Goal: Task Accomplishment & Management: Use online tool/utility

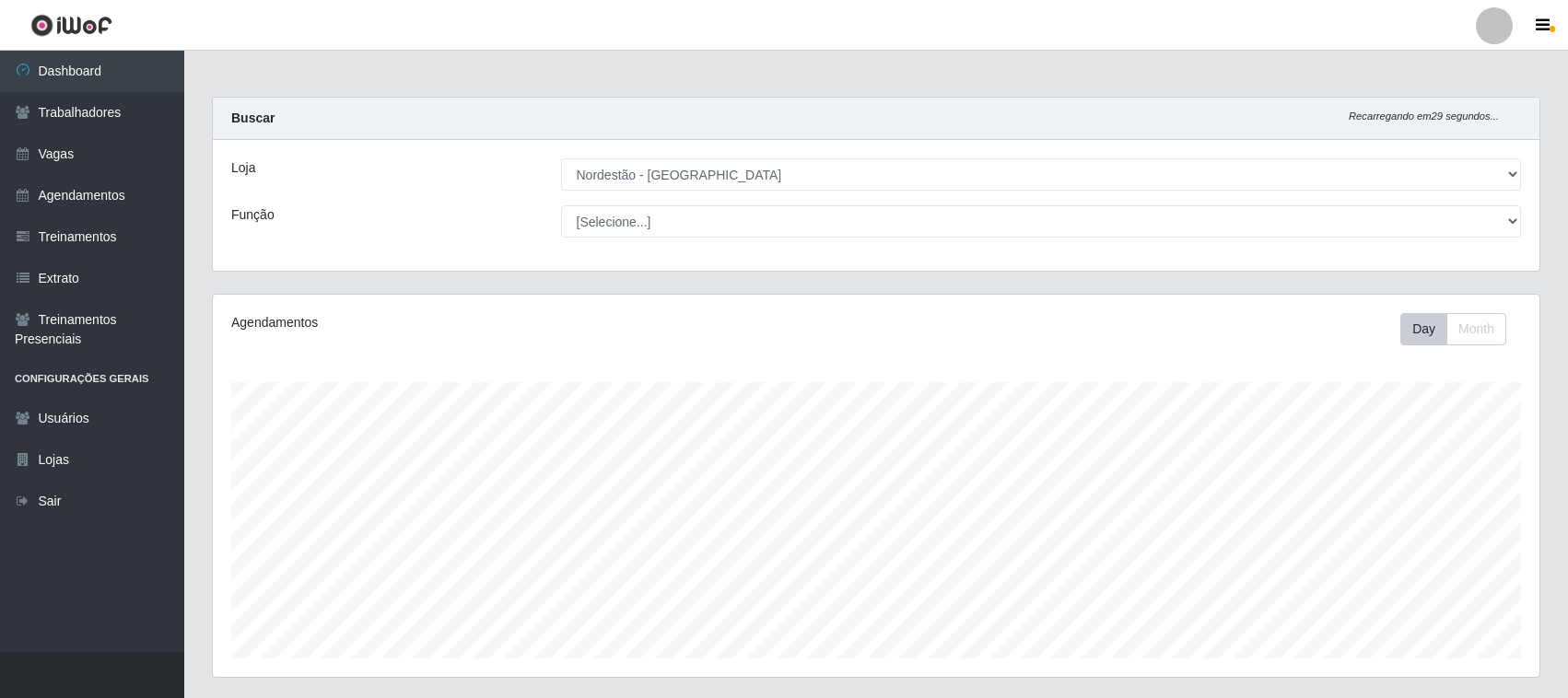
select select "420"
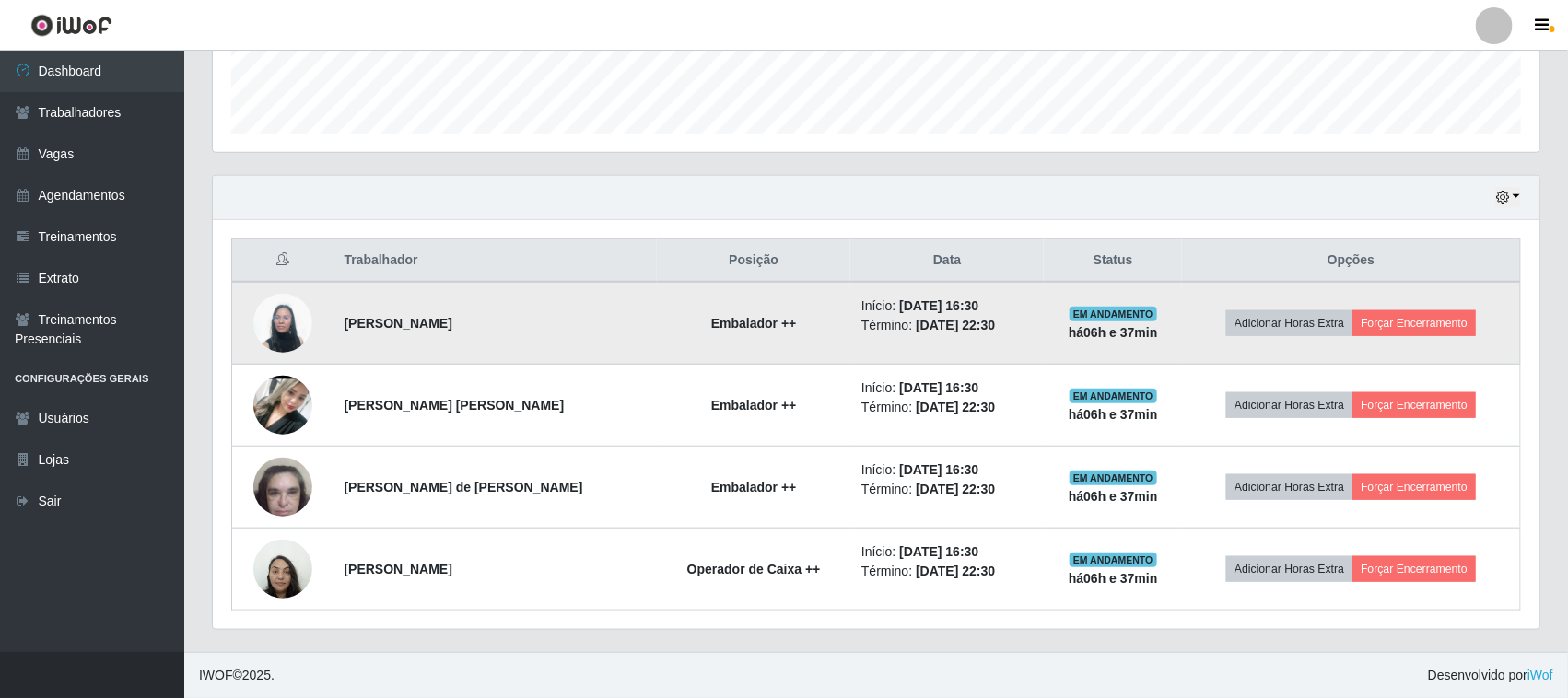
scroll to position [383, 1327]
click at [1443, 327] on button "Forçar Encerramento" at bounding box center [1414, 323] width 124 height 26
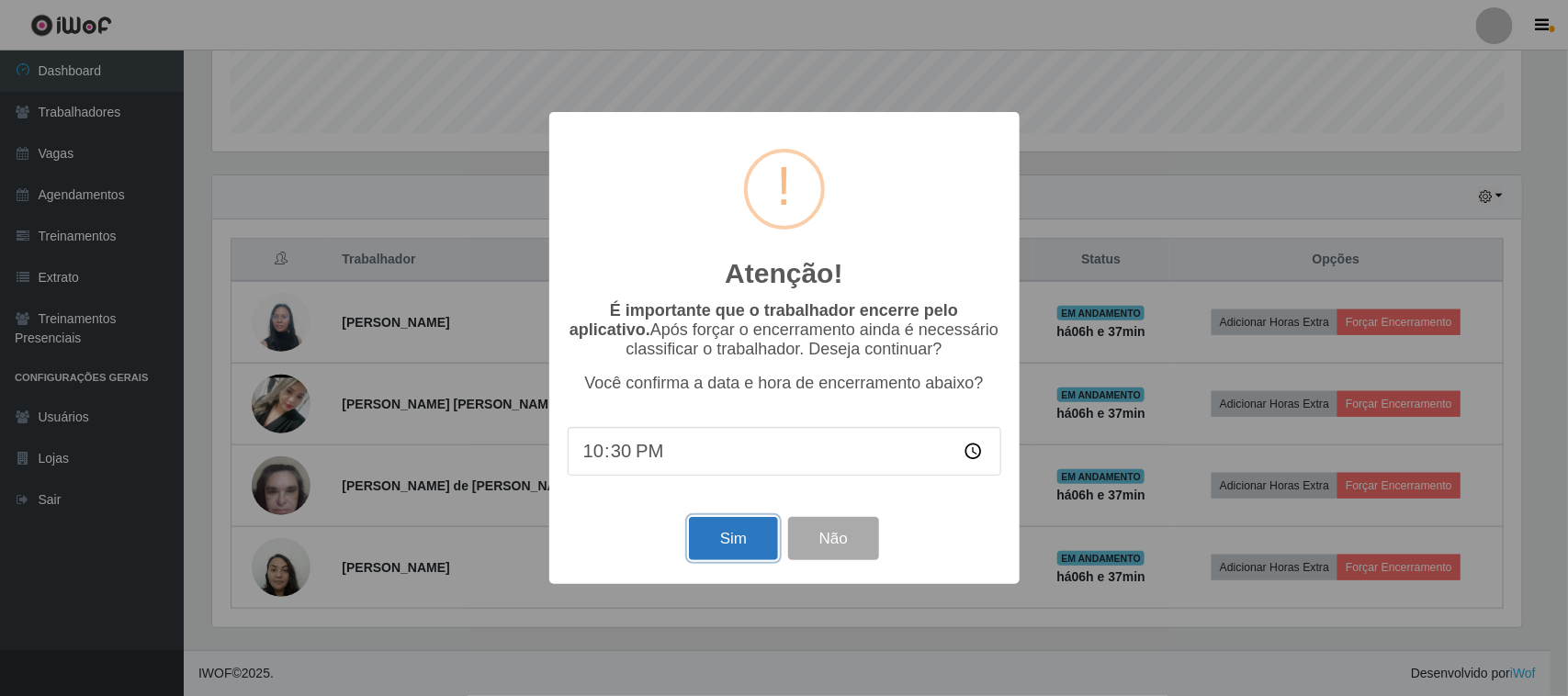
click at [740, 533] on button "Sim" at bounding box center [733, 538] width 89 height 43
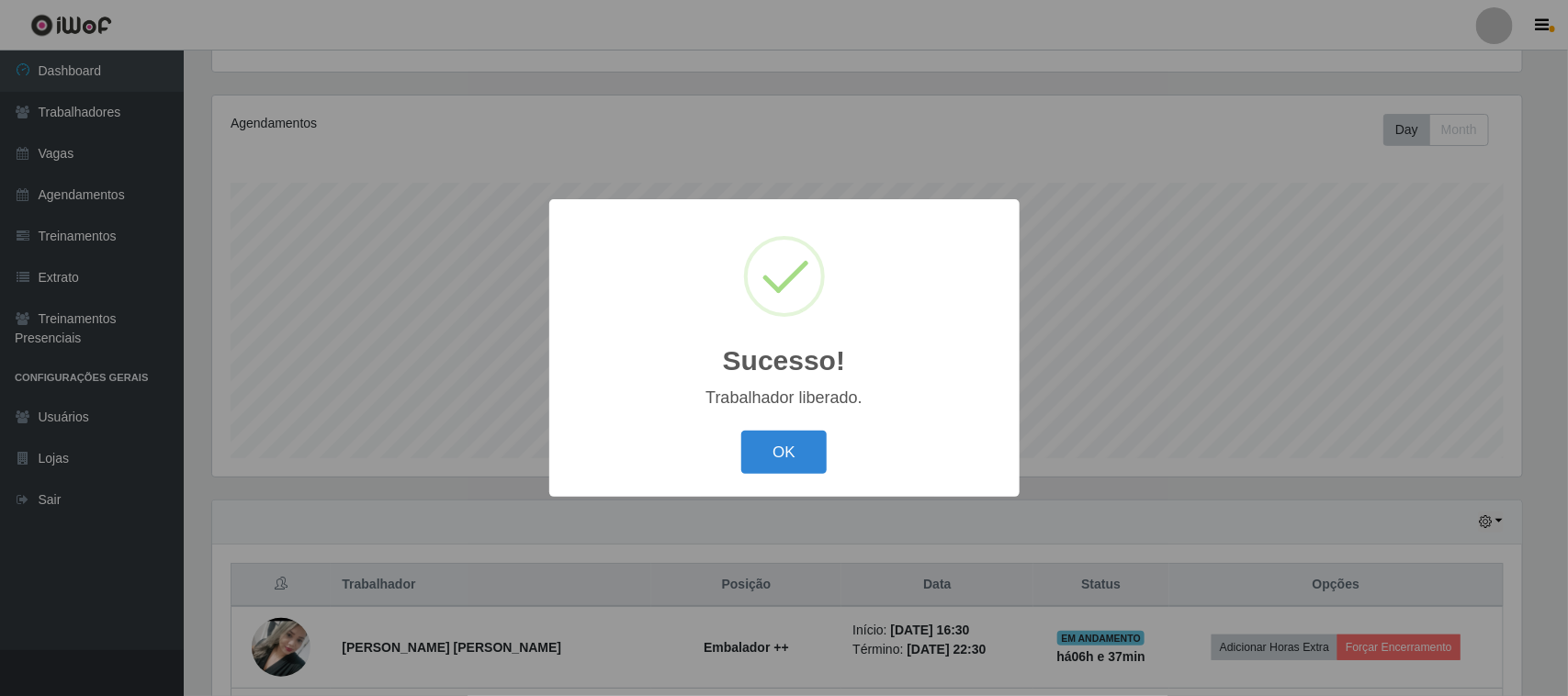
drag, startPoint x: 802, startPoint y: 444, endPoint x: 868, endPoint y: 427, distance: 68.2
click at [805, 443] on button "OK" at bounding box center [783, 452] width 85 height 43
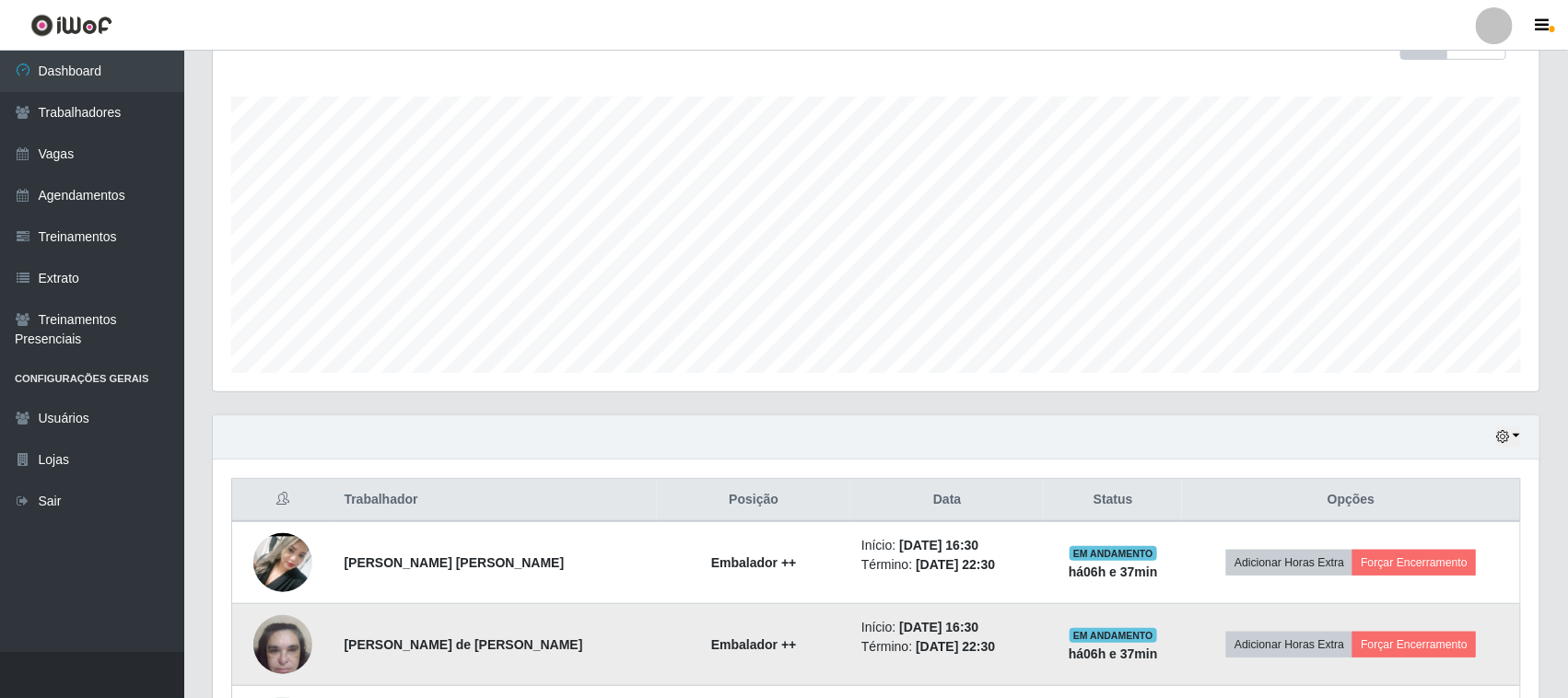
scroll to position [445, 0]
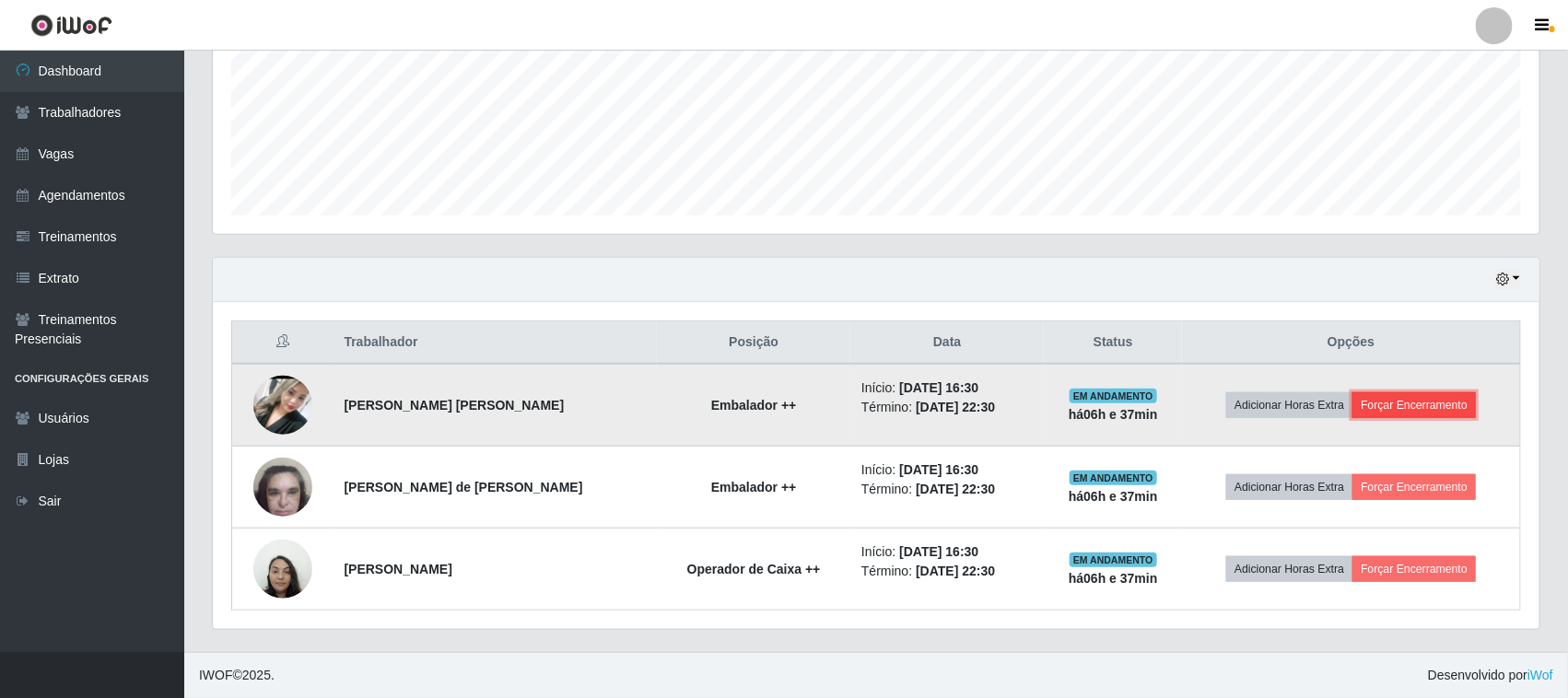
click at [1398, 408] on button "Forçar Encerramento" at bounding box center [1414, 405] width 124 height 26
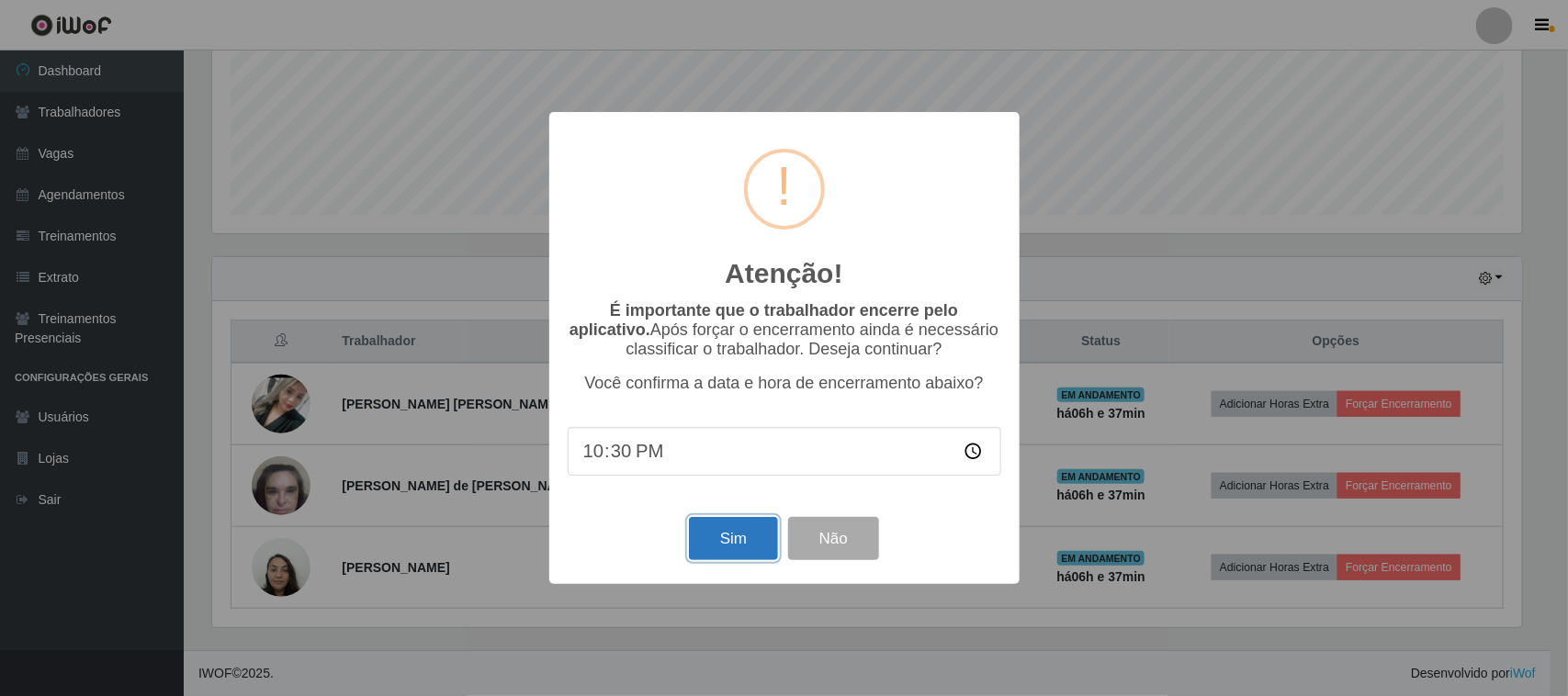
click at [721, 538] on button "Sim" at bounding box center [733, 538] width 89 height 43
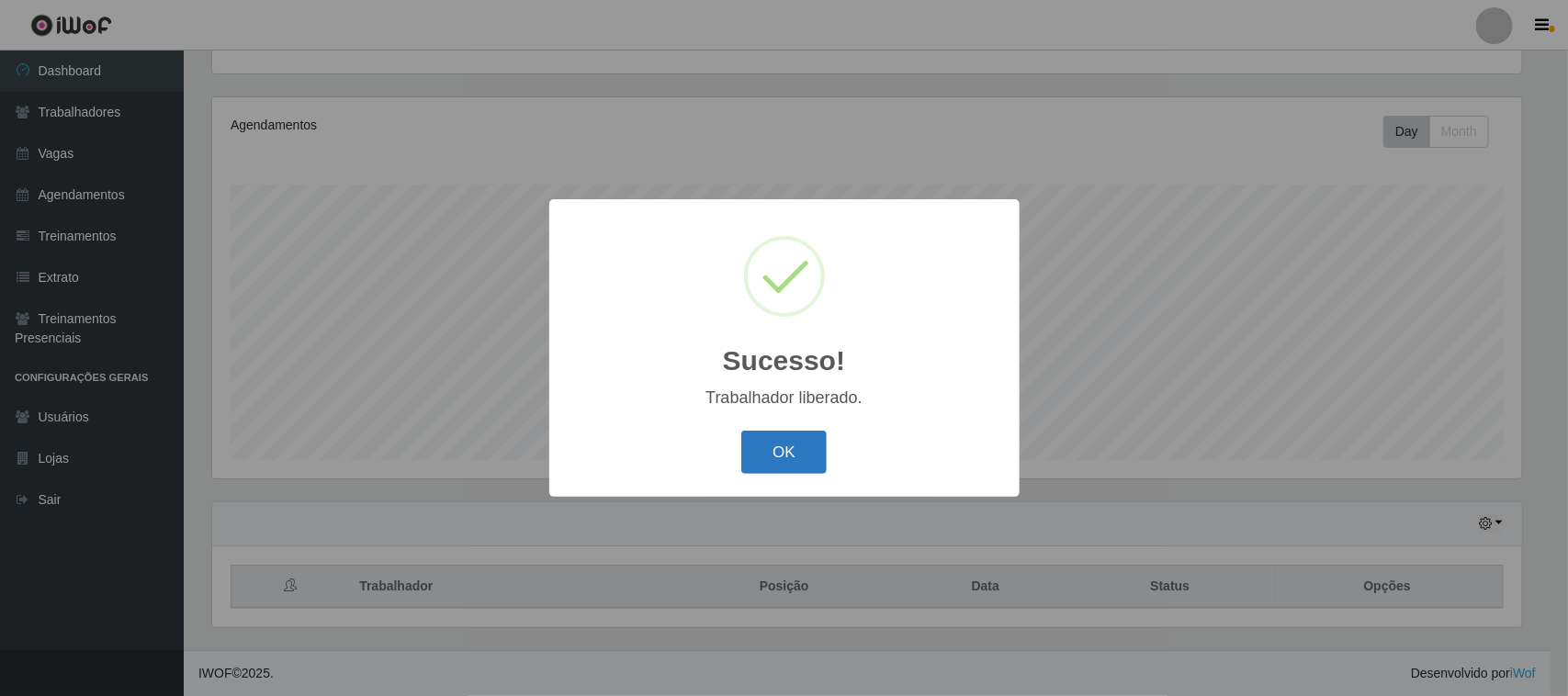
click at [768, 443] on button "OK" at bounding box center [783, 452] width 85 height 43
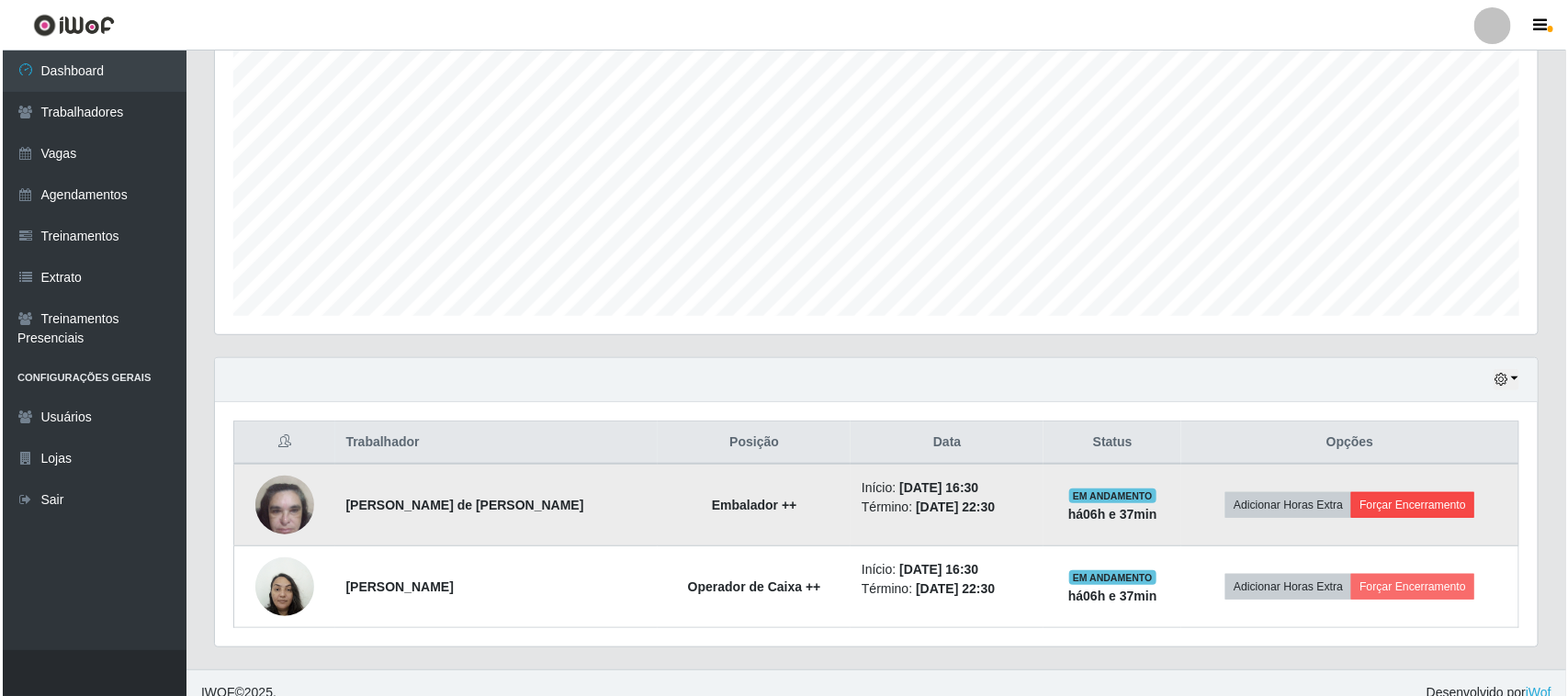
scroll to position [361, 0]
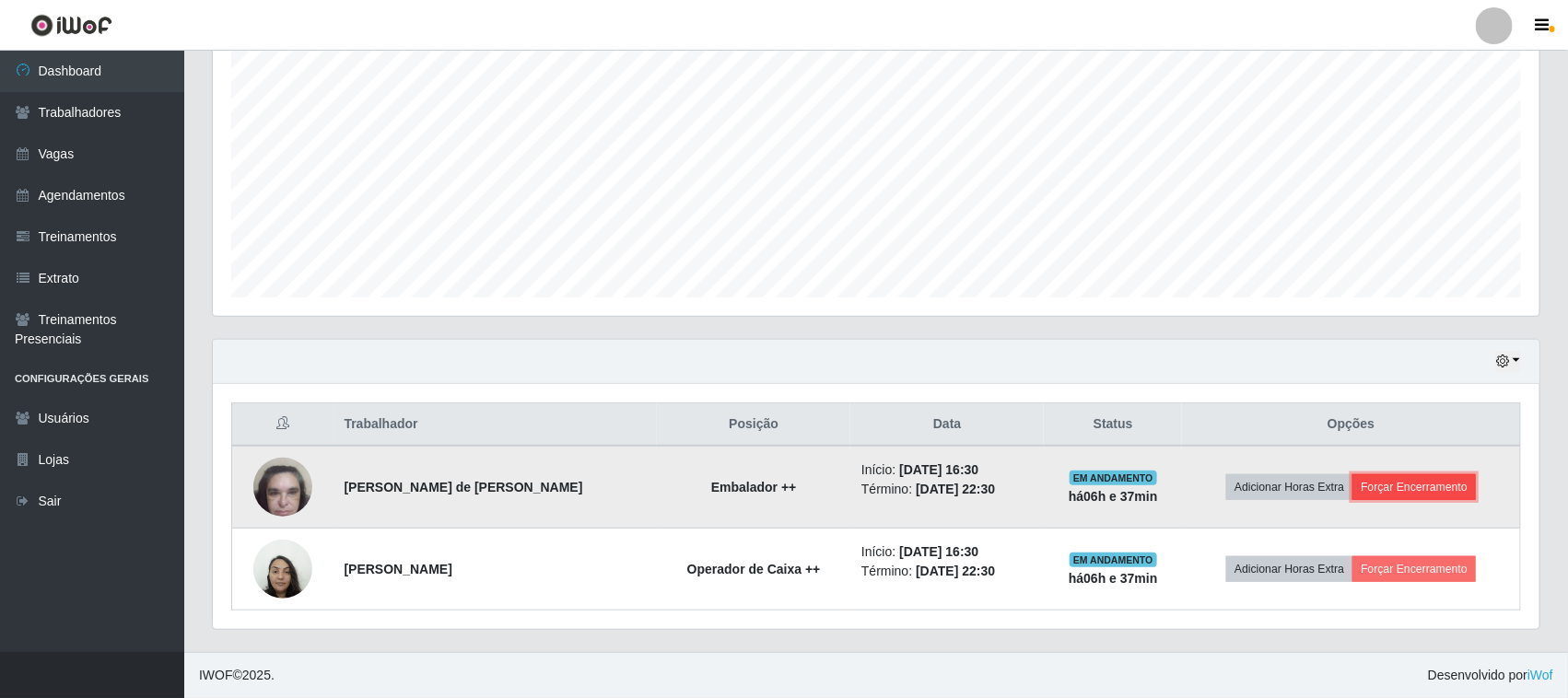
click at [1398, 491] on button "Forçar Encerramento" at bounding box center [1414, 486] width 124 height 26
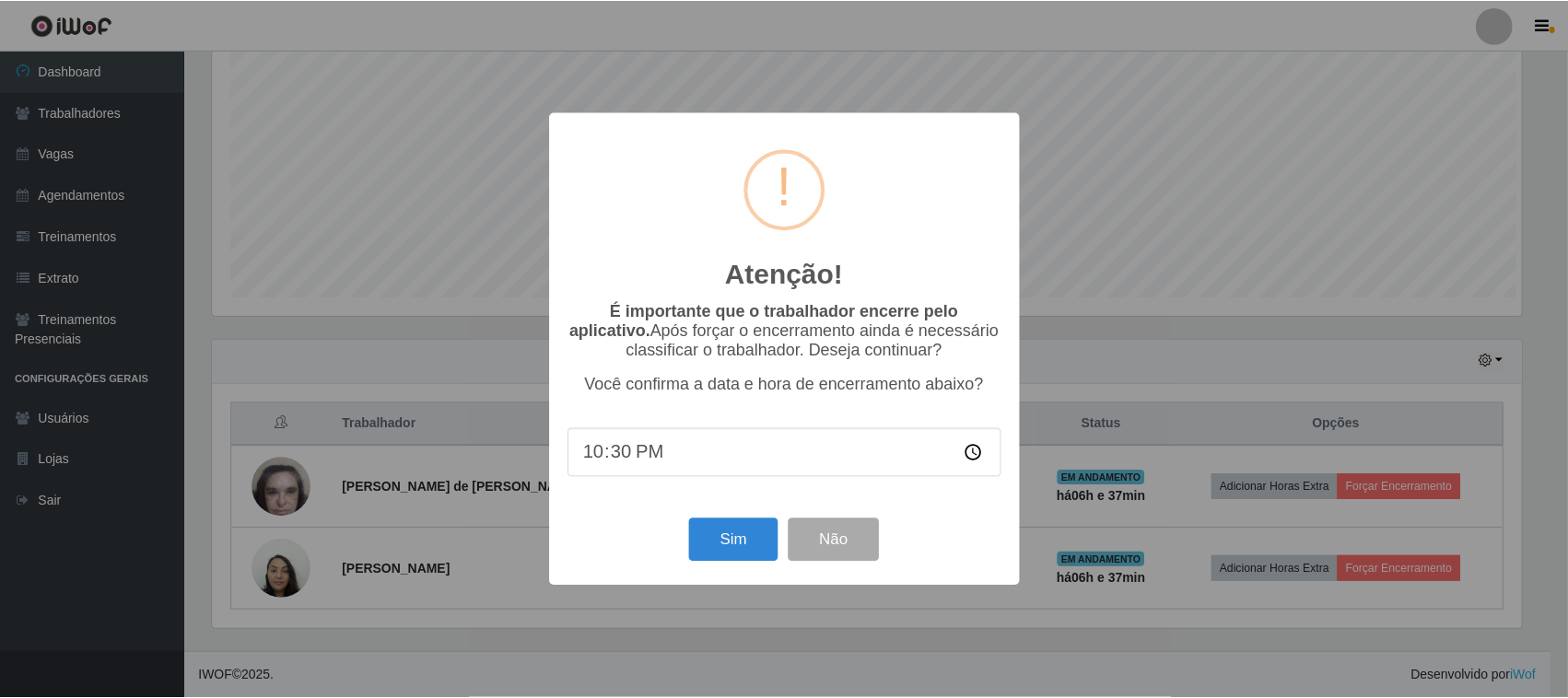
scroll to position [383, 1314]
click at [759, 540] on button "Sim" at bounding box center [736, 540] width 89 height 43
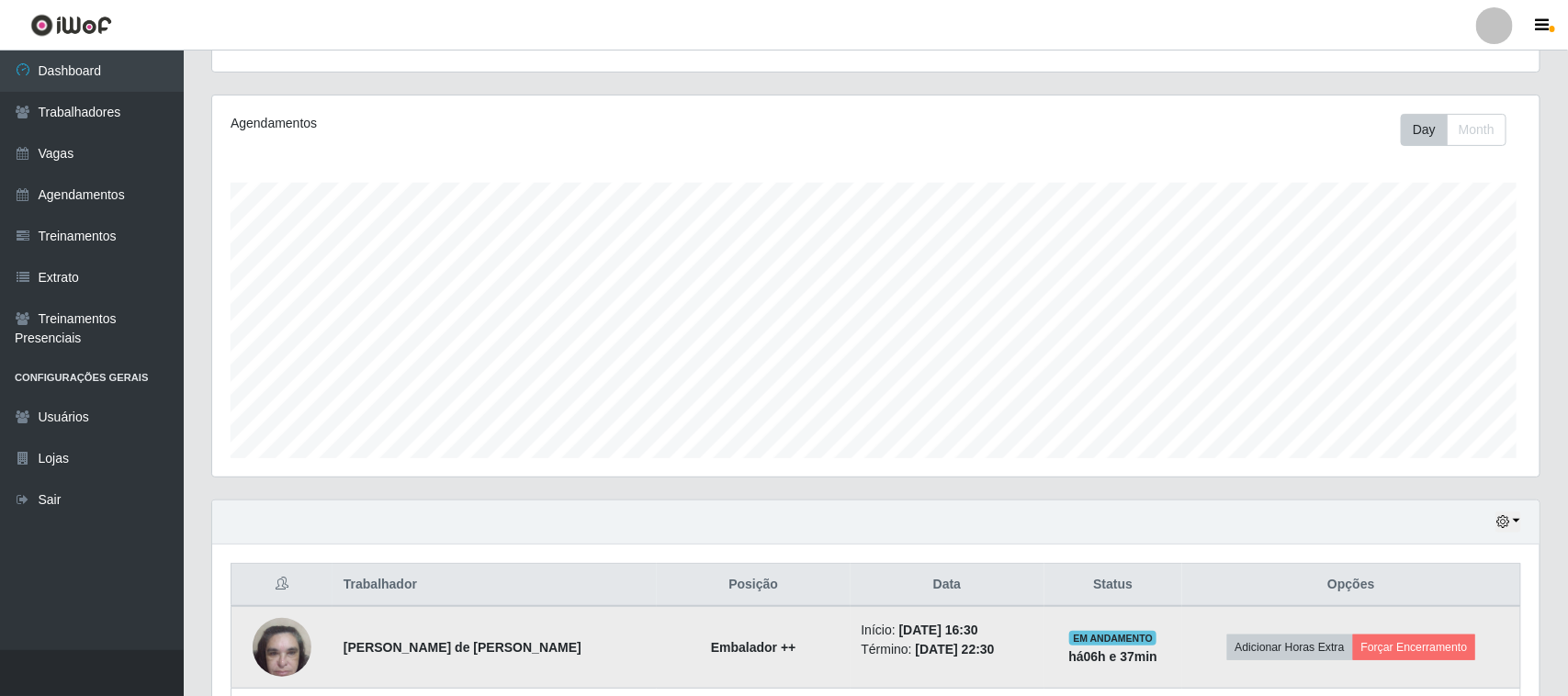
scroll to position [0, 0]
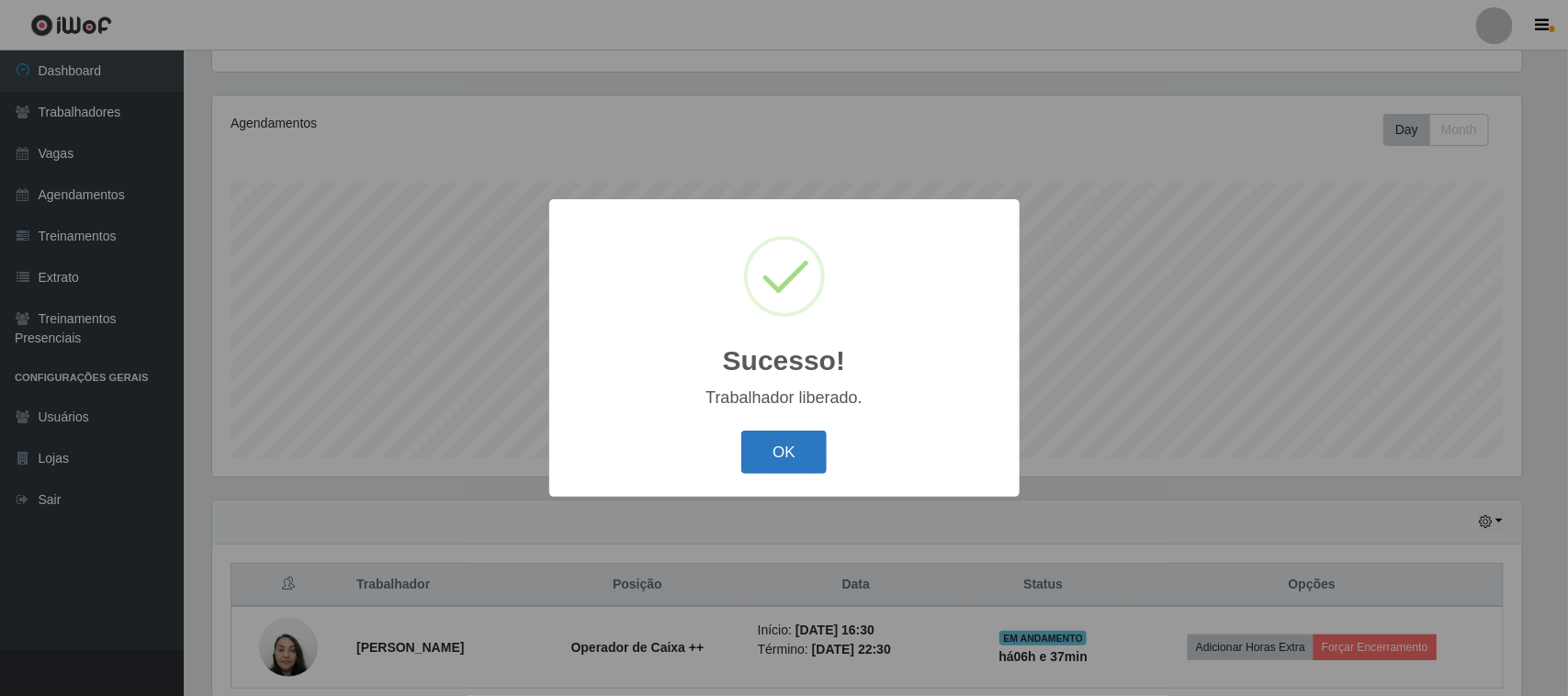
click at [810, 451] on button "OK" at bounding box center [783, 452] width 85 height 43
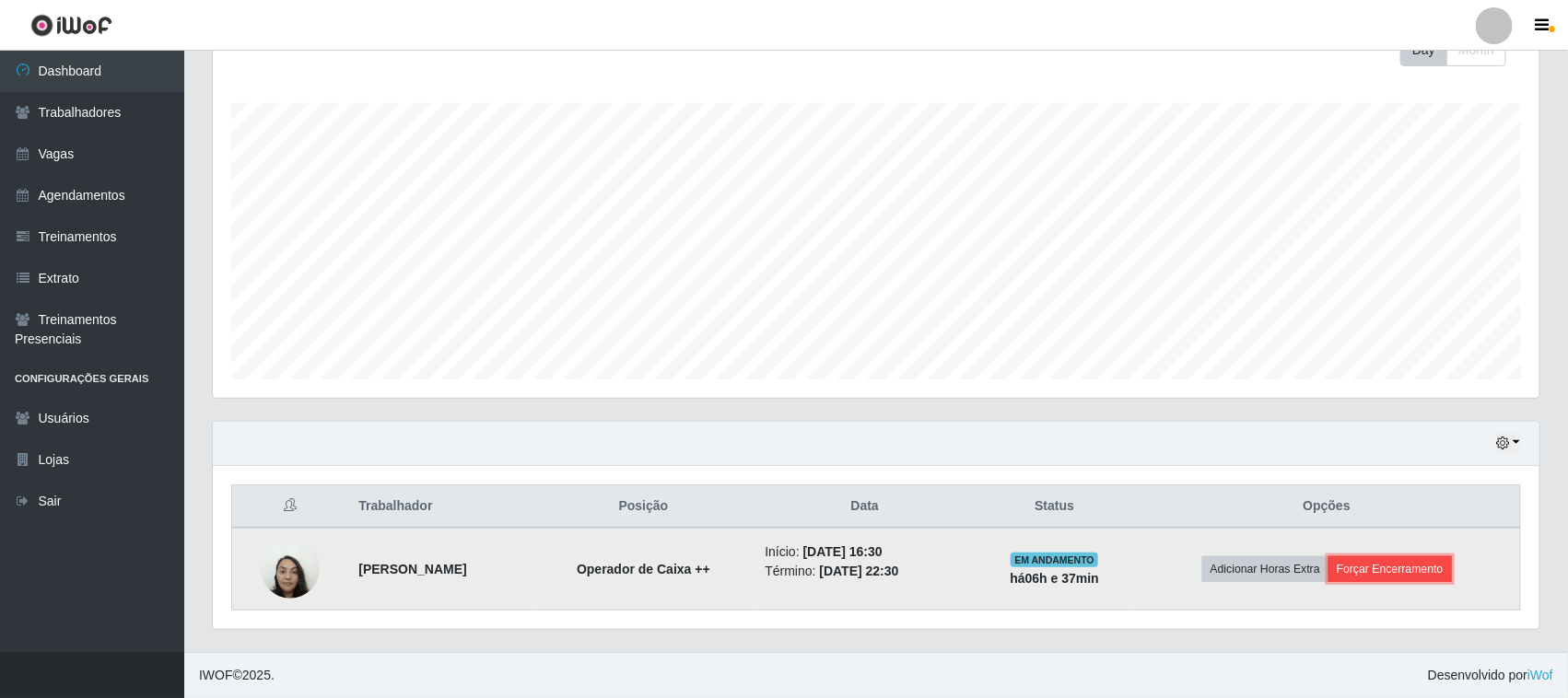
click at [1420, 577] on button "Forçar Encerramento" at bounding box center [1390, 569] width 124 height 26
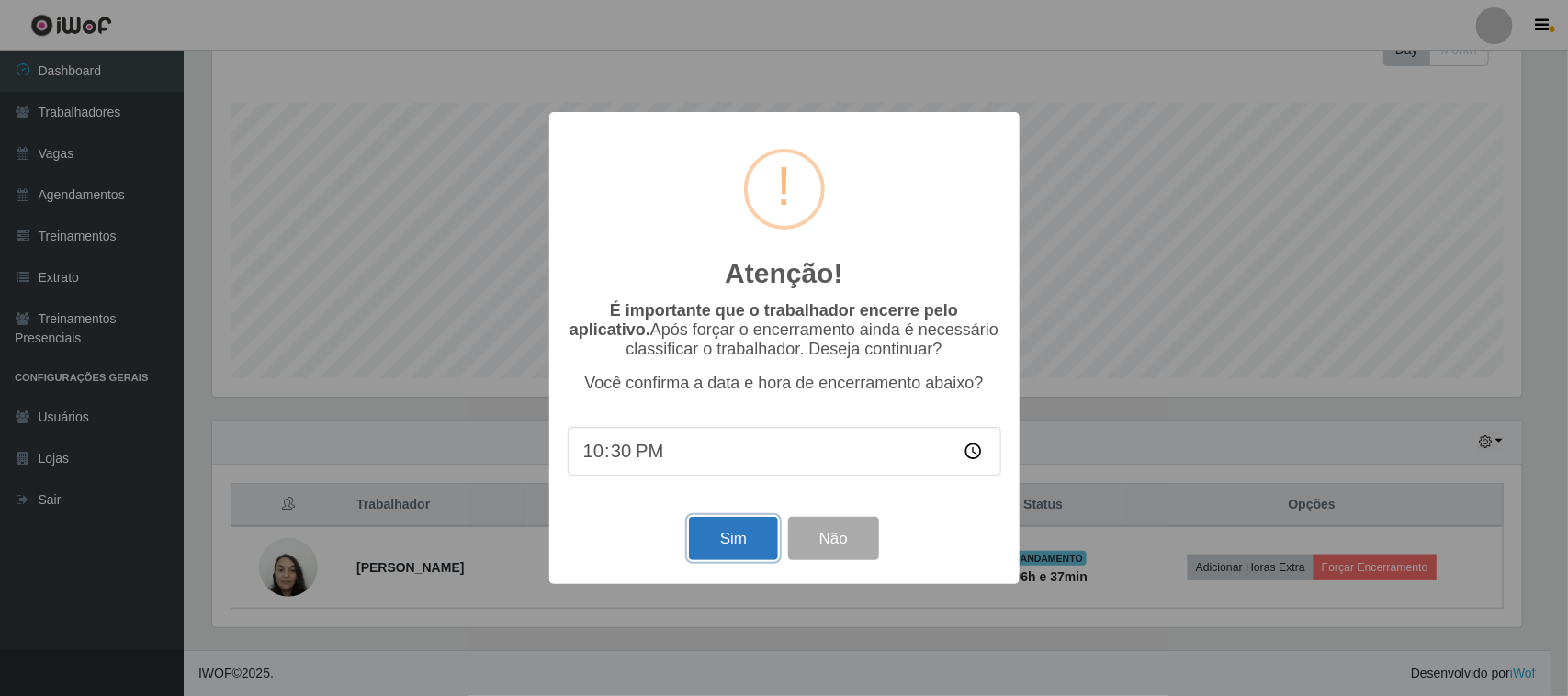
click at [752, 544] on button "Sim" at bounding box center [733, 538] width 89 height 43
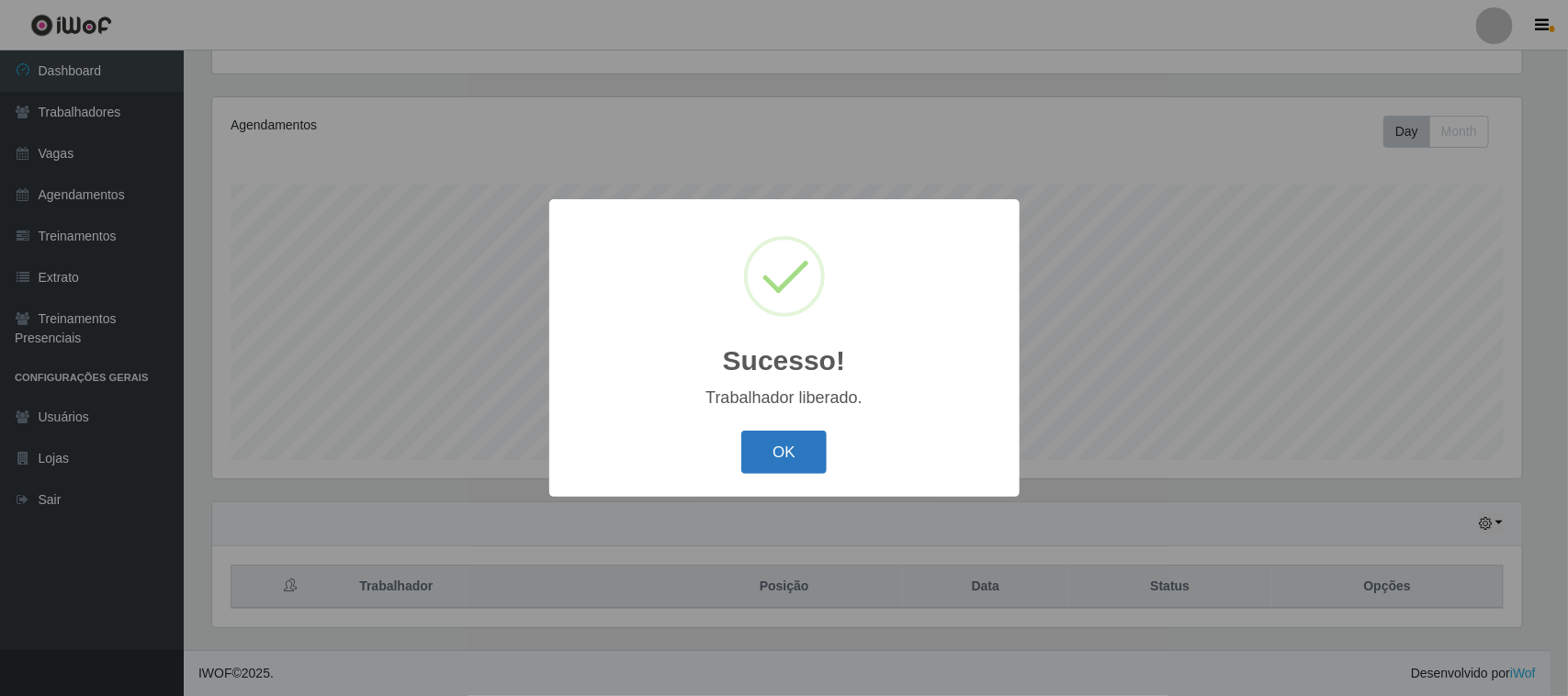
click at [810, 451] on button "OK" at bounding box center [783, 452] width 85 height 43
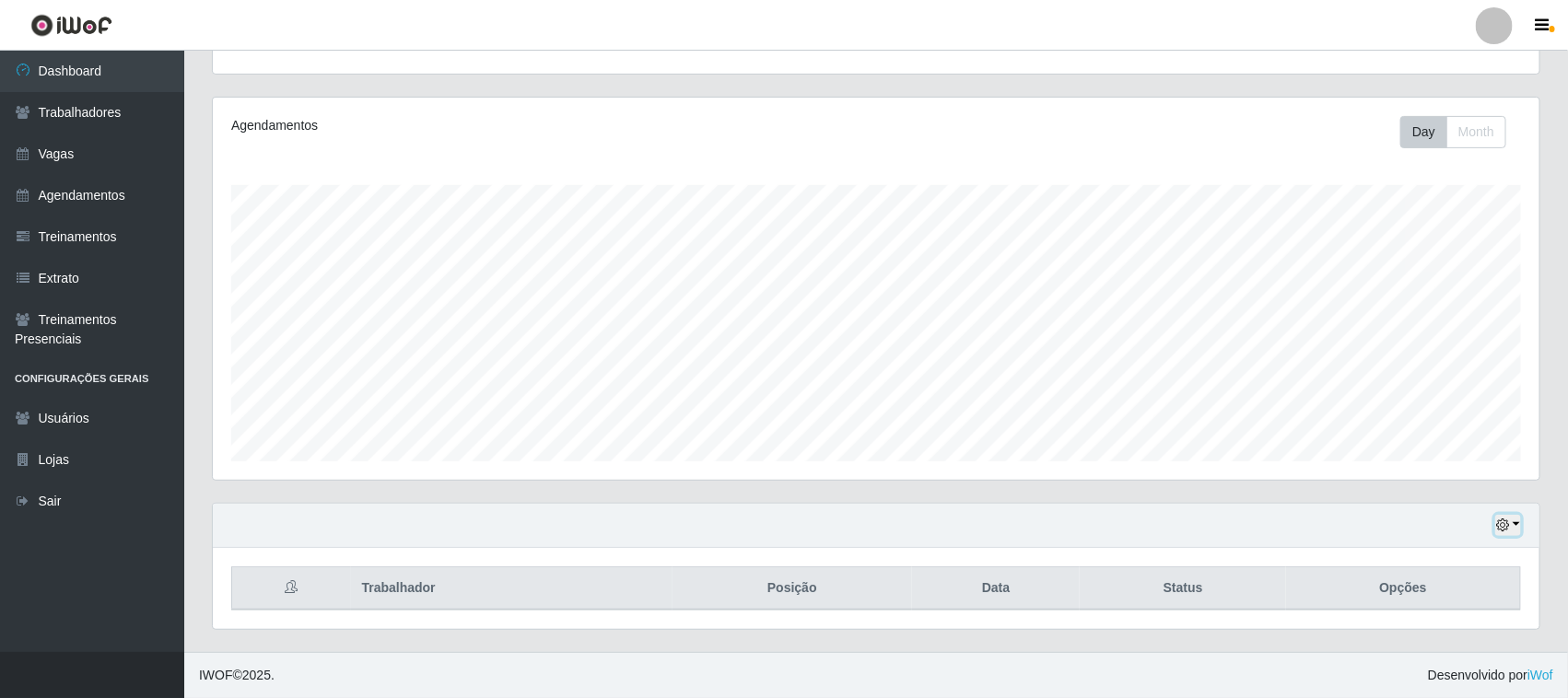
click at [1517, 525] on button "button" at bounding box center [1508, 526] width 26 height 21
click at [1408, 417] on button "3 dias" at bounding box center [1446, 417] width 146 height 38
